Goal: Transaction & Acquisition: Book appointment/travel/reservation

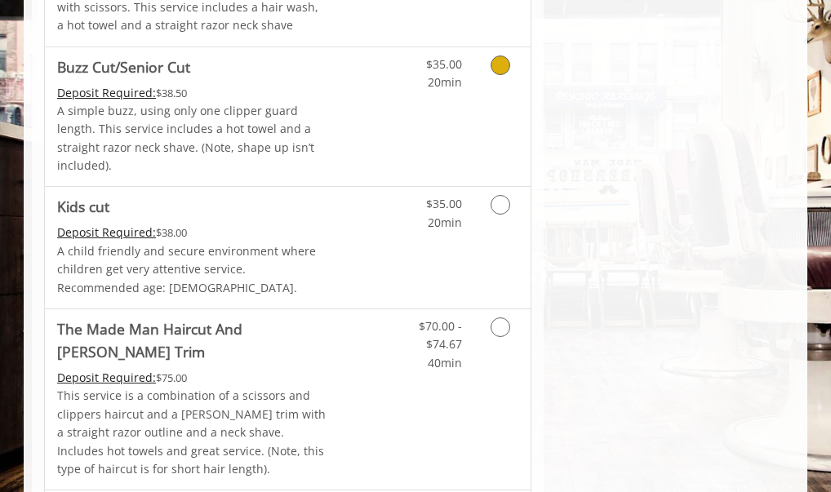
scroll to position [1306, 0]
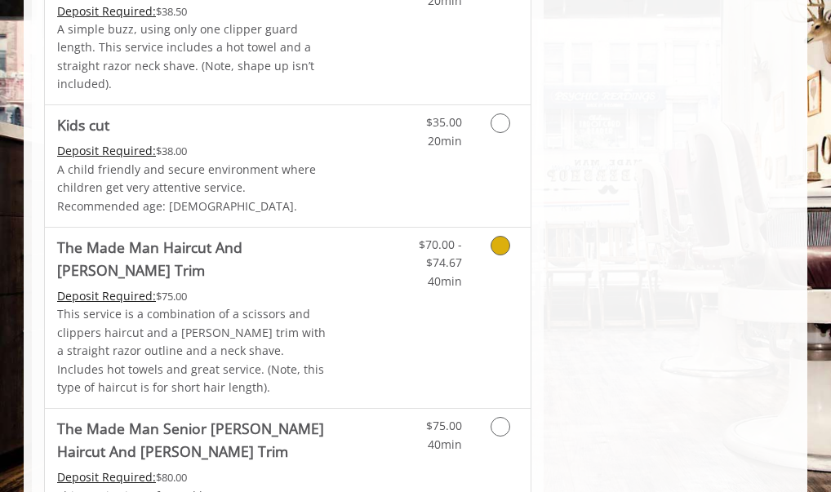
click at [501, 236] on icon "Grooming services" at bounding box center [501, 246] width 20 height 20
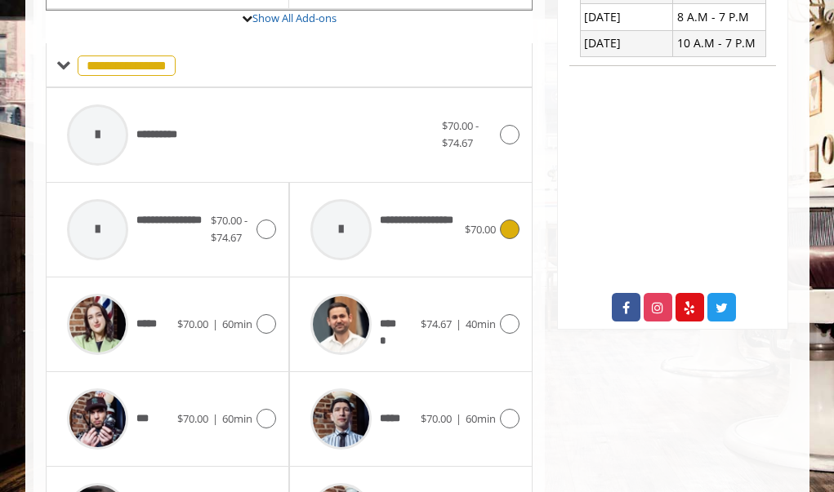
scroll to position [835, 0]
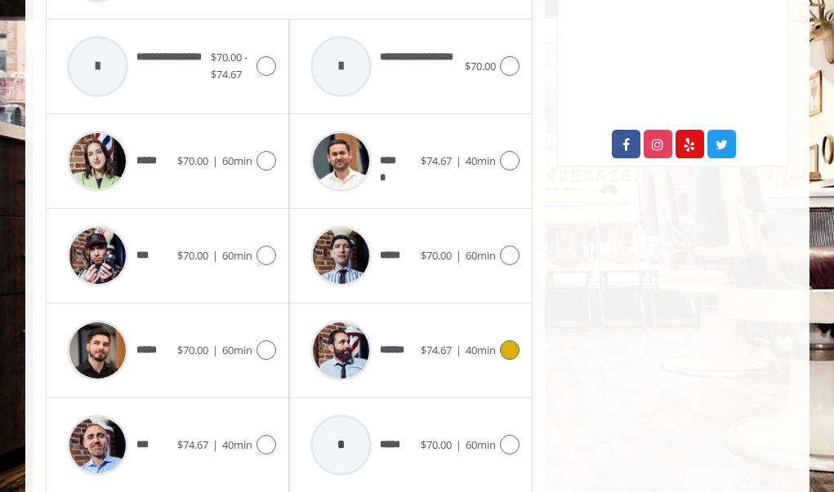
click at [510, 341] on icon at bounding box center [510, 351] width 20 height 20
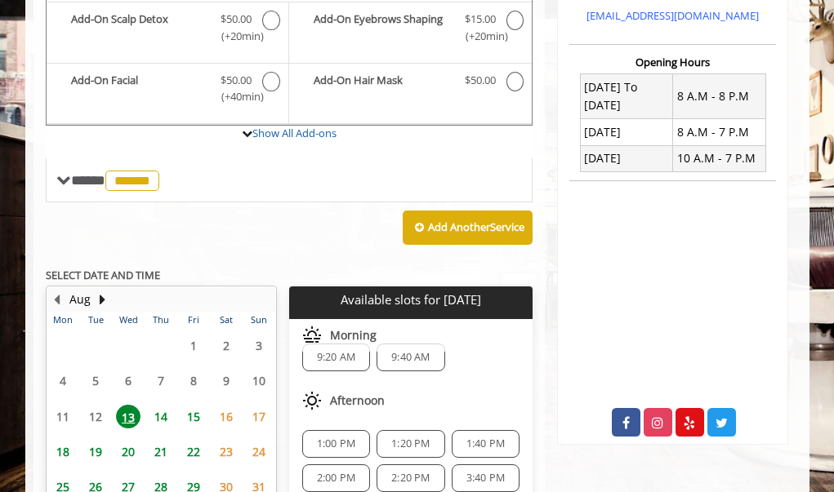
scroll to position [509, 0]
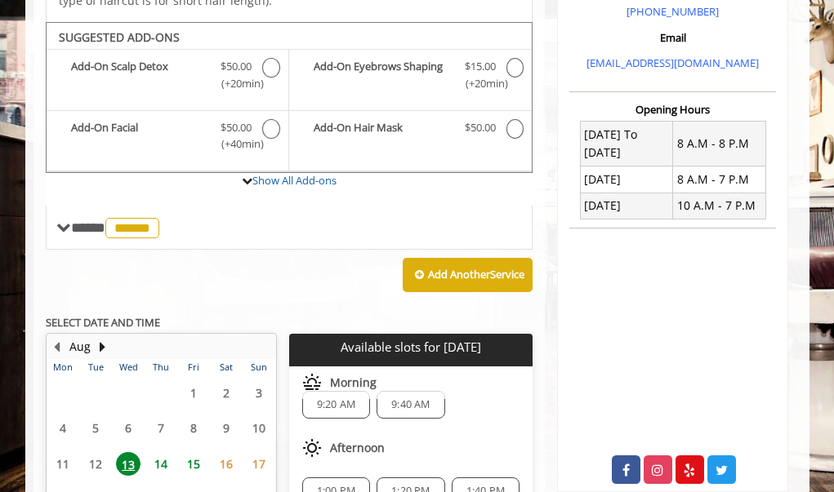
click at [193, 452] on span "15" at bounding box center [193, 464] width 24 height 24
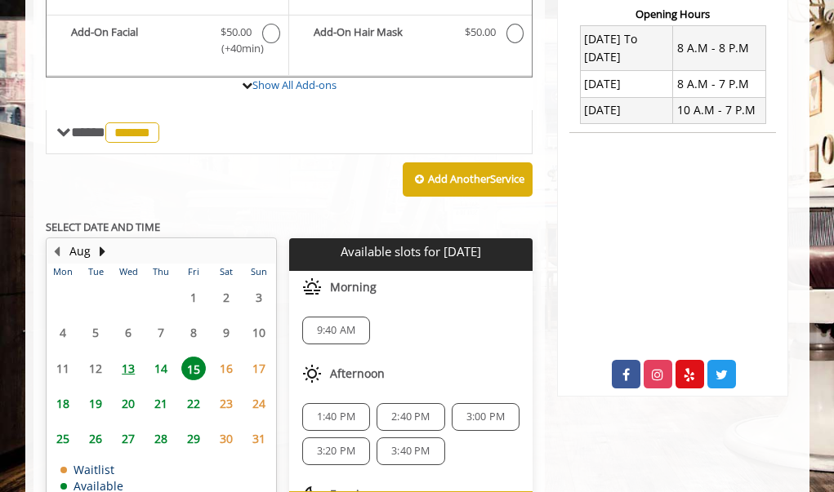
scroll to position [688, 0]
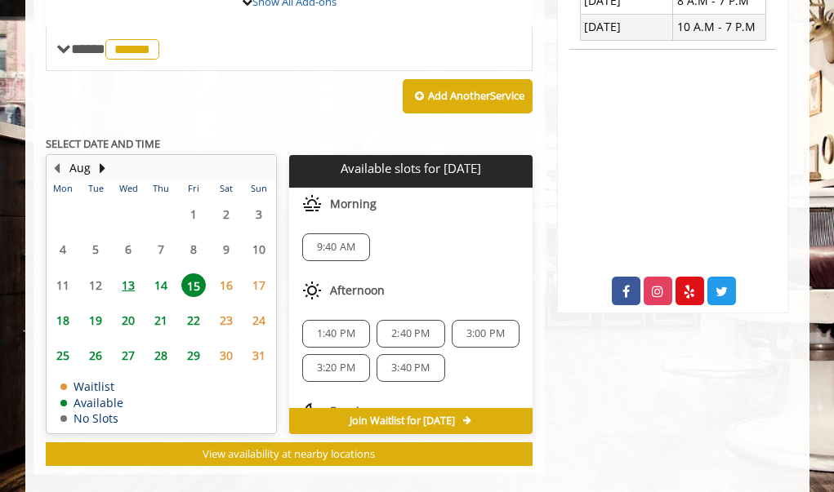
click at [194, 309] on span "22" at bounding box center [193, 321] width 24 height 24
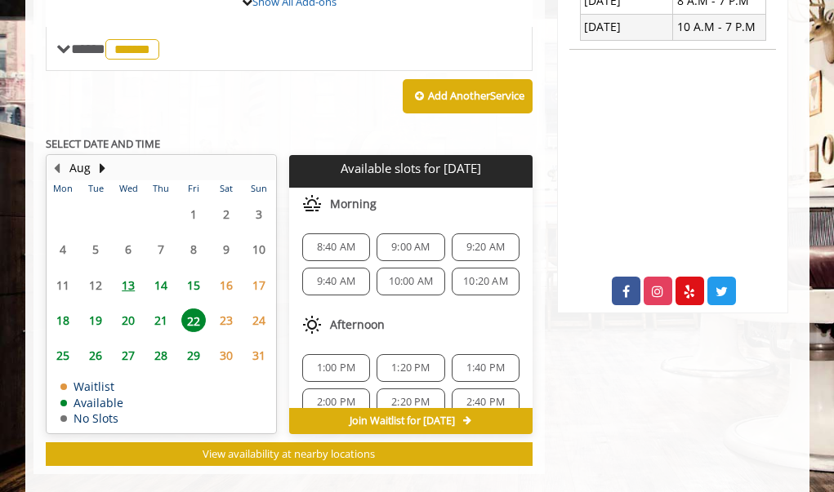
scroll to position [82, 0]
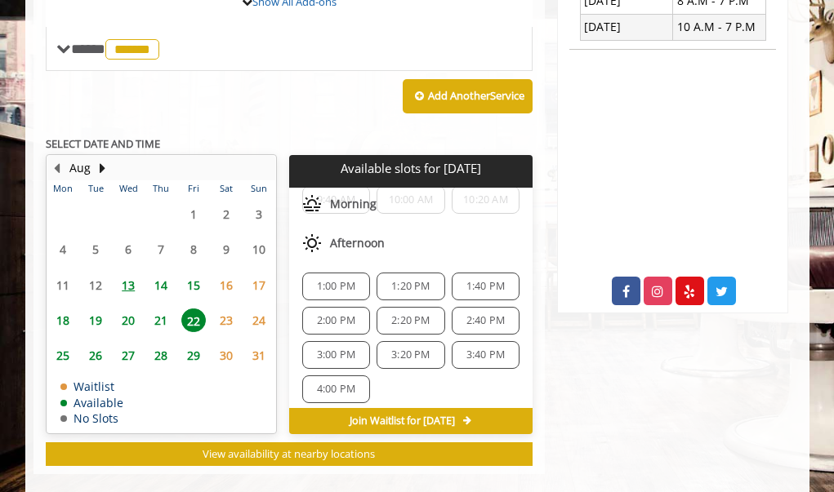
click at [324, 280] on span "1:00 PM" at bounding box center [336, 286] width 38 height 13
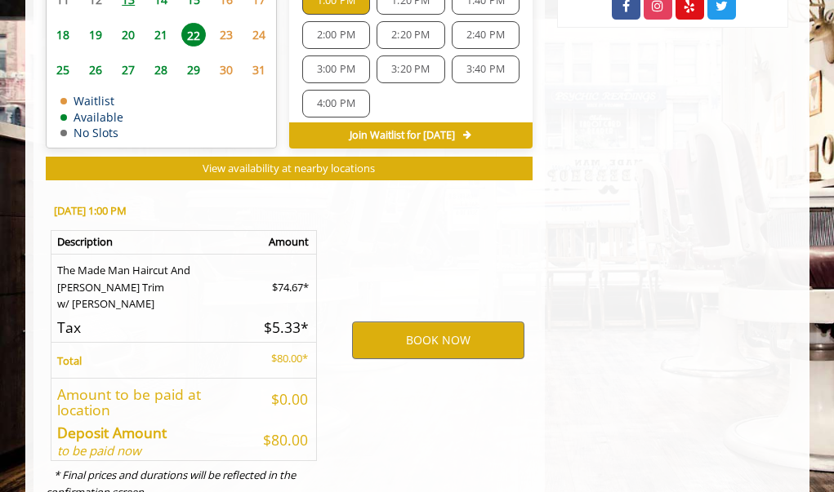
scroll to position [991, 0]
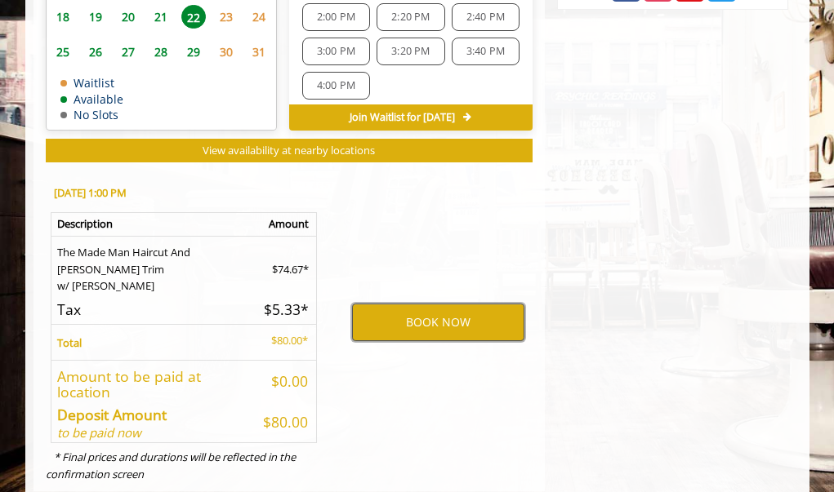
click at [445, 304] on button "BOOK NOW" at bounding box center [438, 323] width 172 height 38
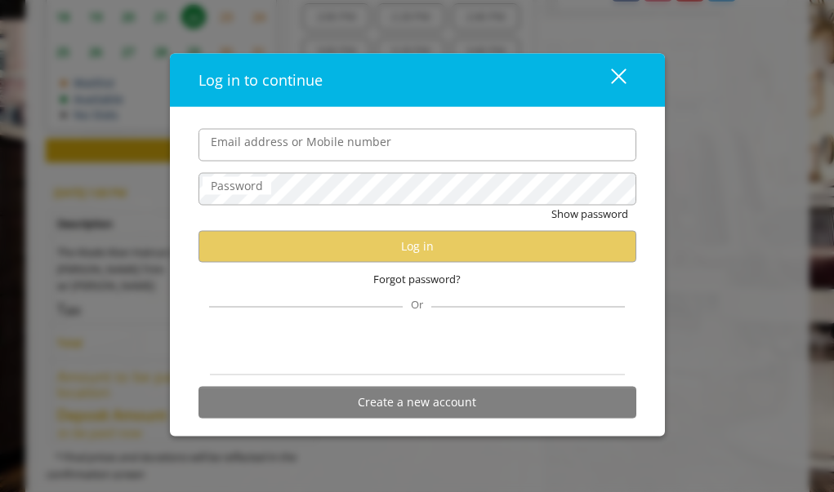
click at [302, 147] on input "Email address or Mobile number" at bounding box center [417, 144] width 438 height 33
type input "**********"
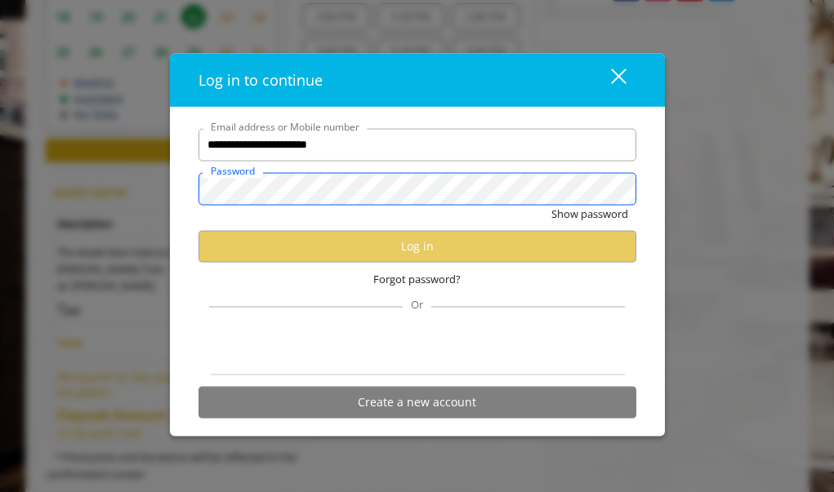
scroll to position [0, 0]
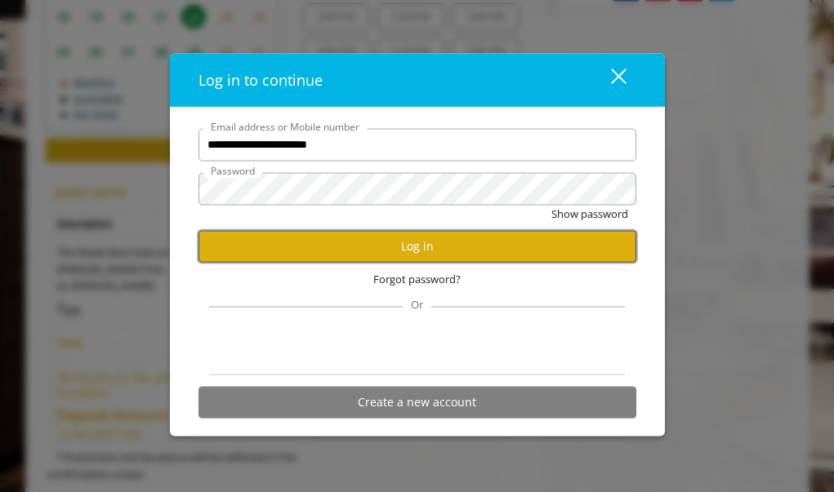
click at [407, 251] on button "Log in" at bounding box center [417, 246] width 438 height 32
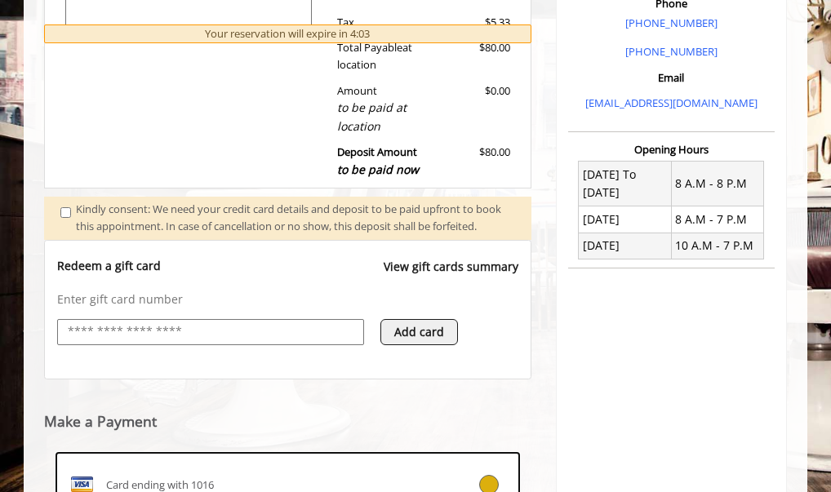
scroll to position [719, 0]
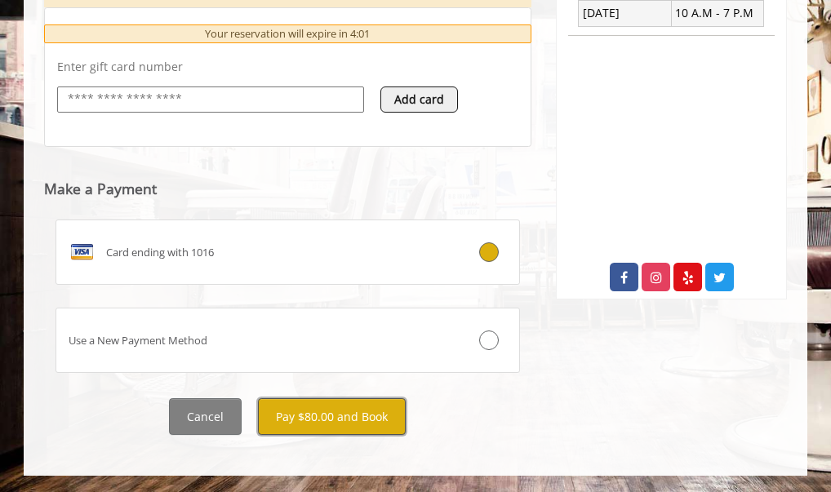
click at [341, 418] on button "Pay $80.00 and Book" at bounding box center [332, 416] width 148 height 37
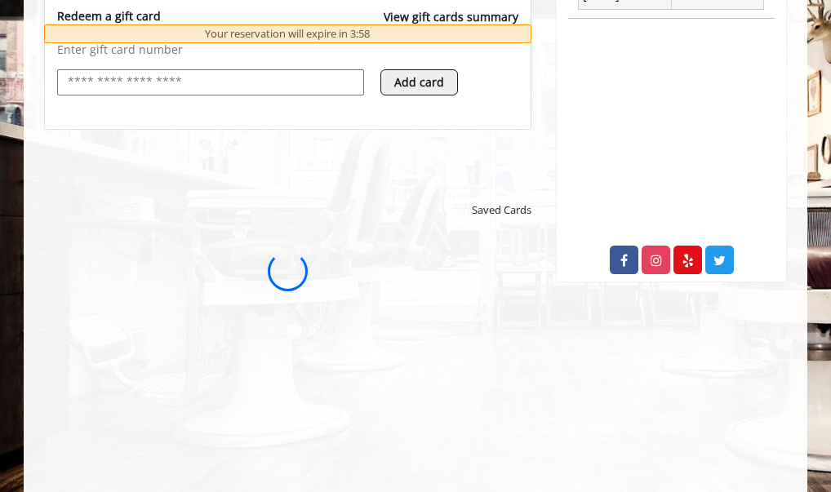
scroll to position [0, 0]
